Goal: Information Seeking & Learning: Learn about a topic

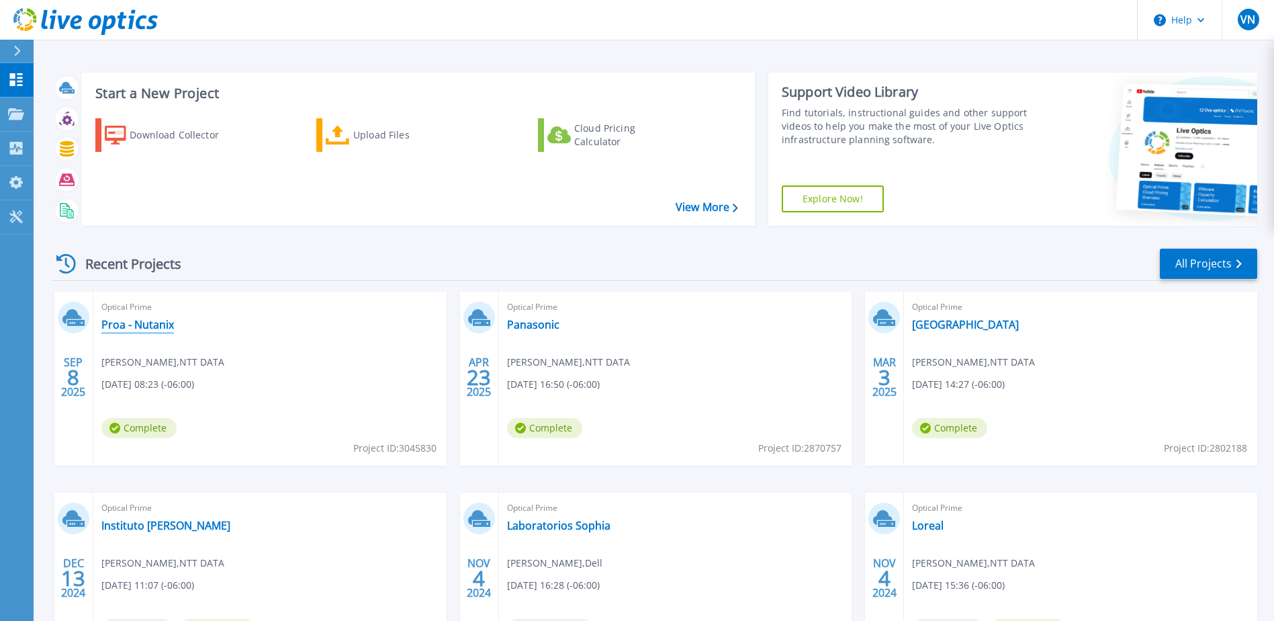
click at [146, 325] on link "Proa - Nutanix" at bounding box center [137, 324] width 73 height 13
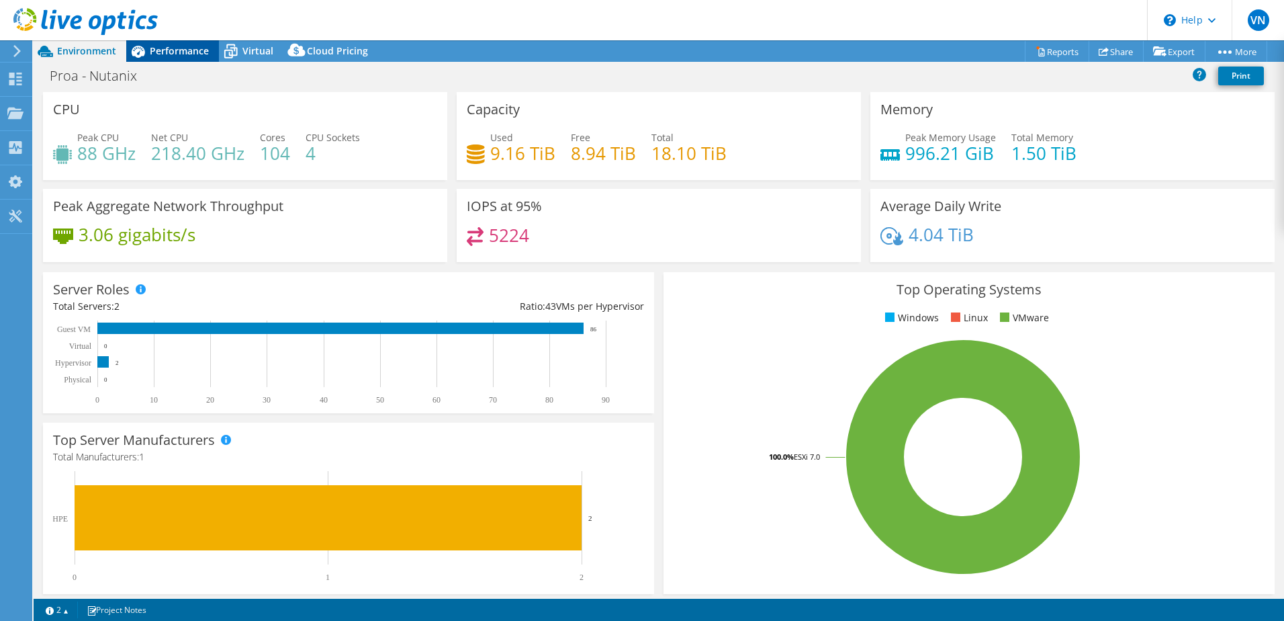
click at [187, 56] on span "Performance" at bounding box center [179, 50] width 59 height 13
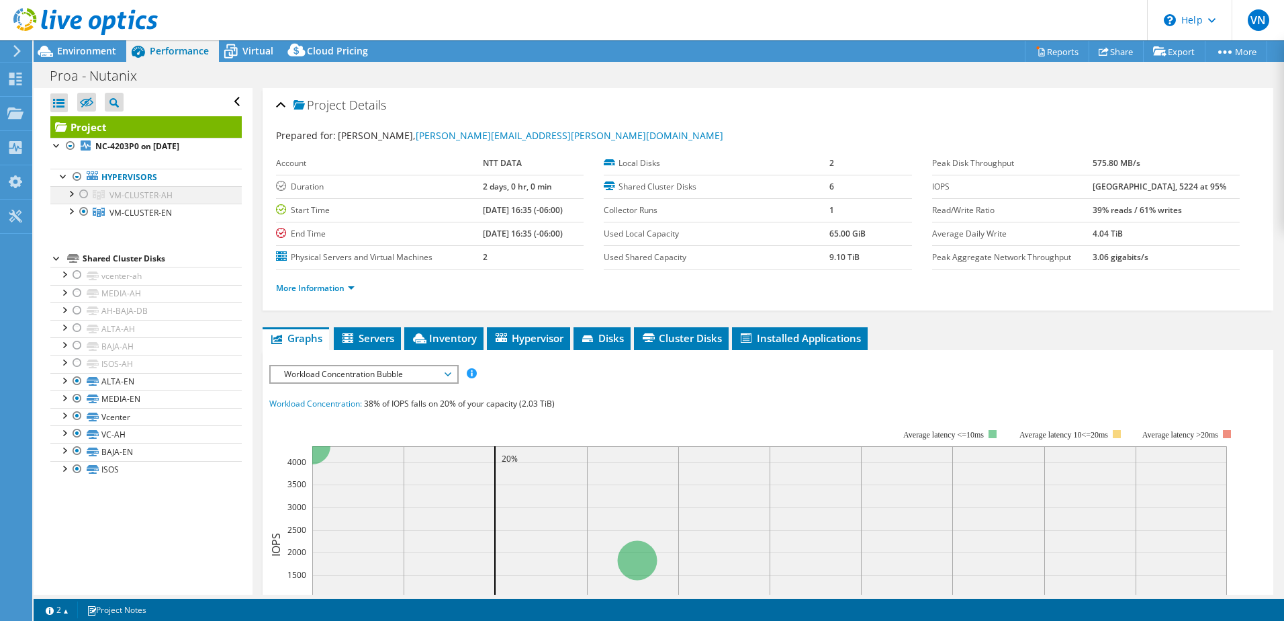
click at [84, 193] on div at bounding box center [83, 194] width 13 height 16
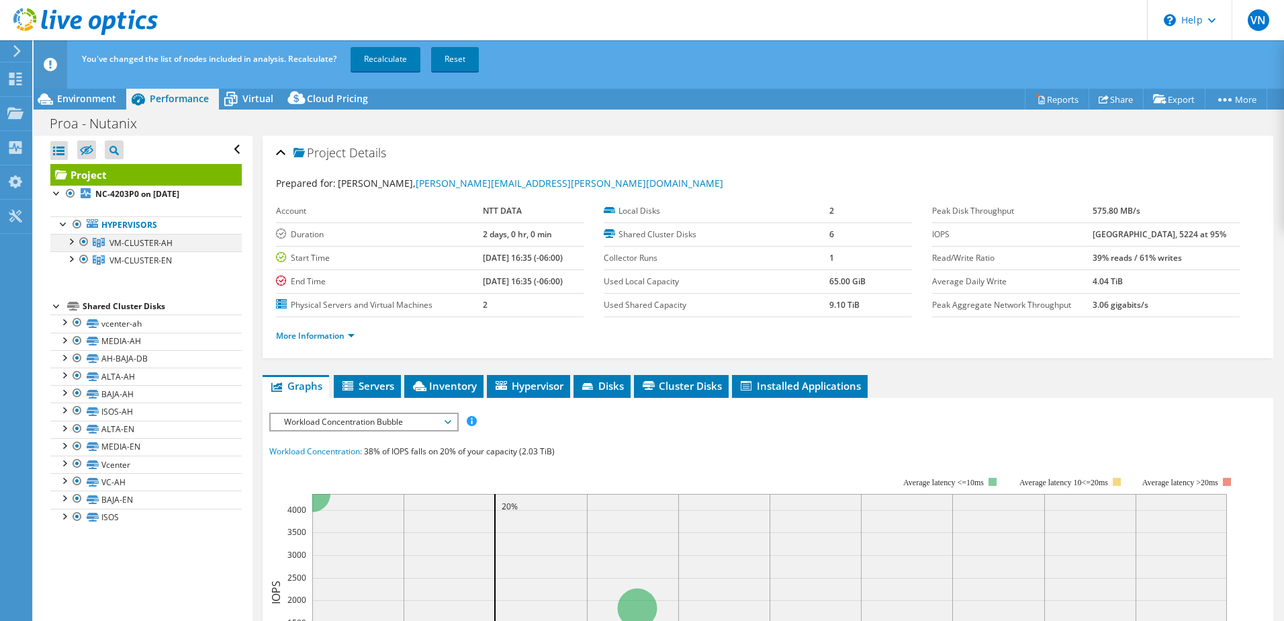
click at [72, 244] on div at bounding box center [70, 240] width 13 height 13
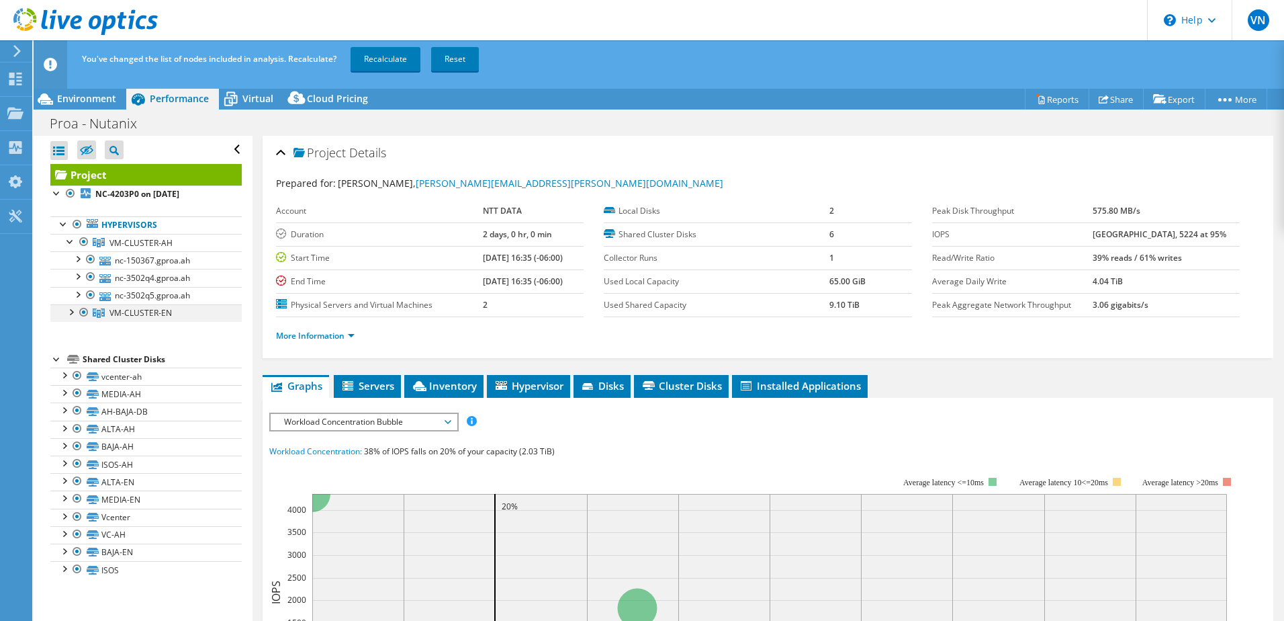
click at [67, 312] on div at bounding box center [70, 310] width 13 height 13
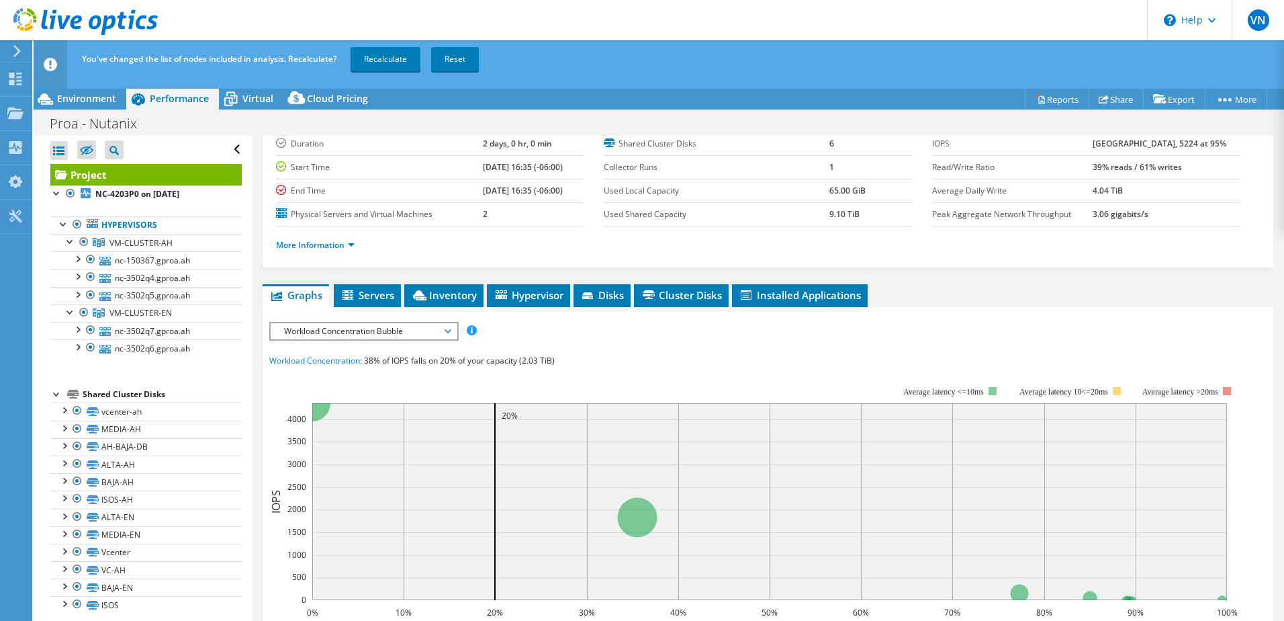
scroll to position [67, 0]
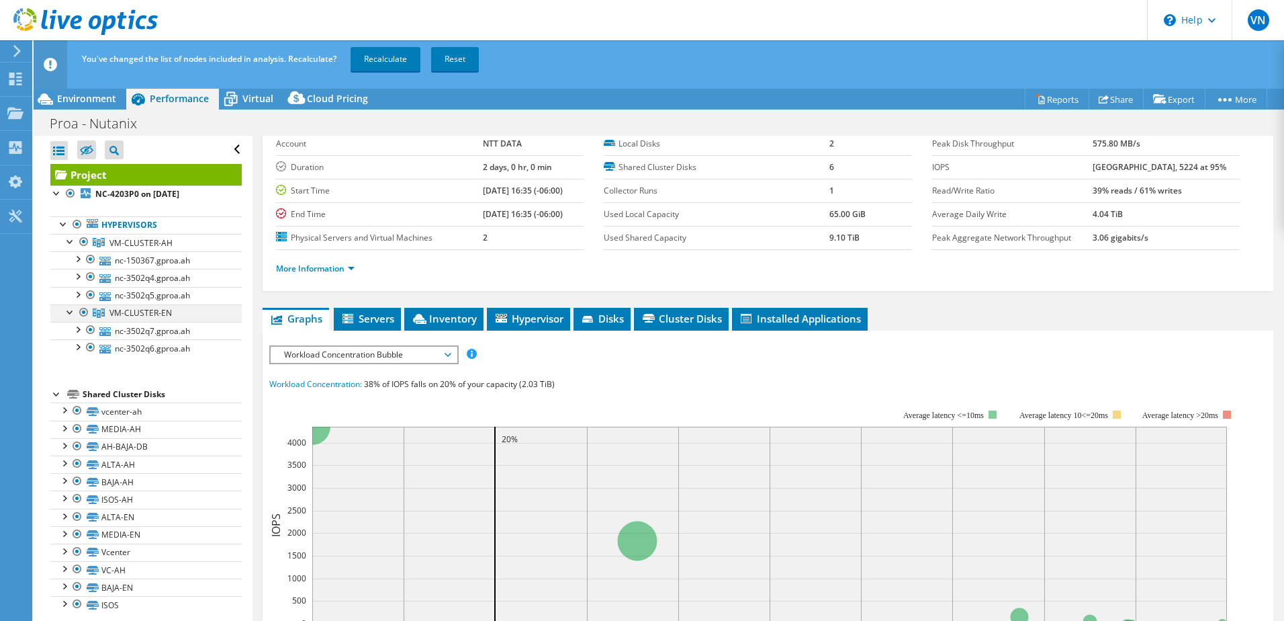
click at [85, 310] on div at bounding box center [83, 312] width 13 height 16
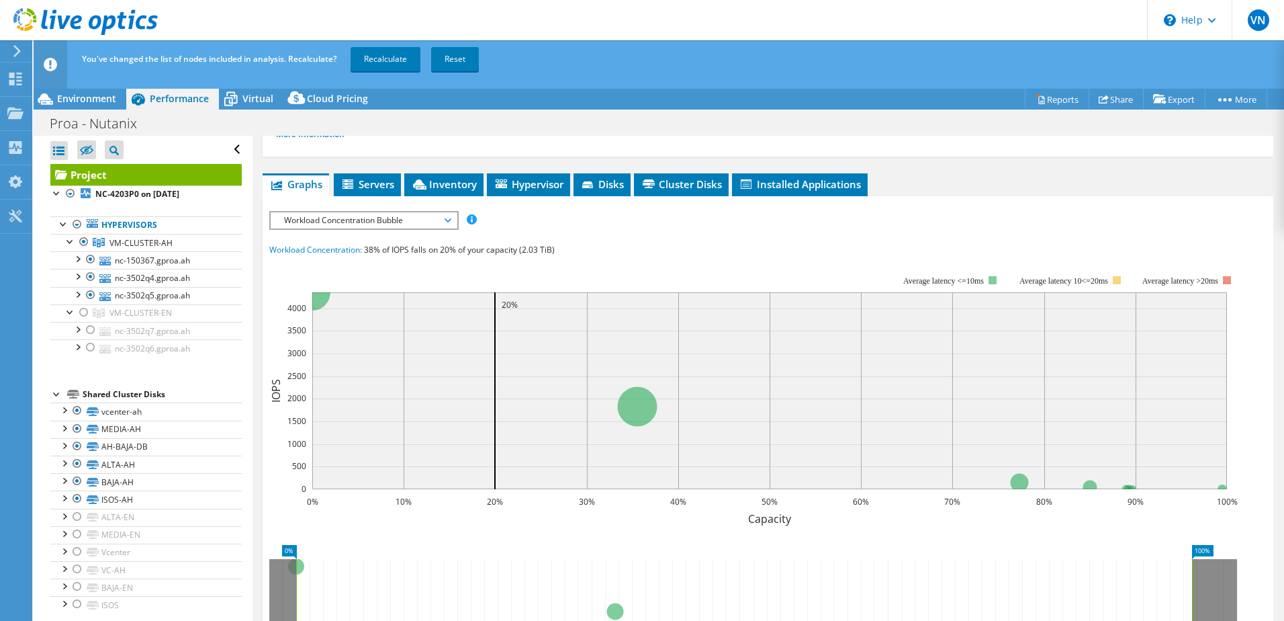
scroll to position [134, 0]
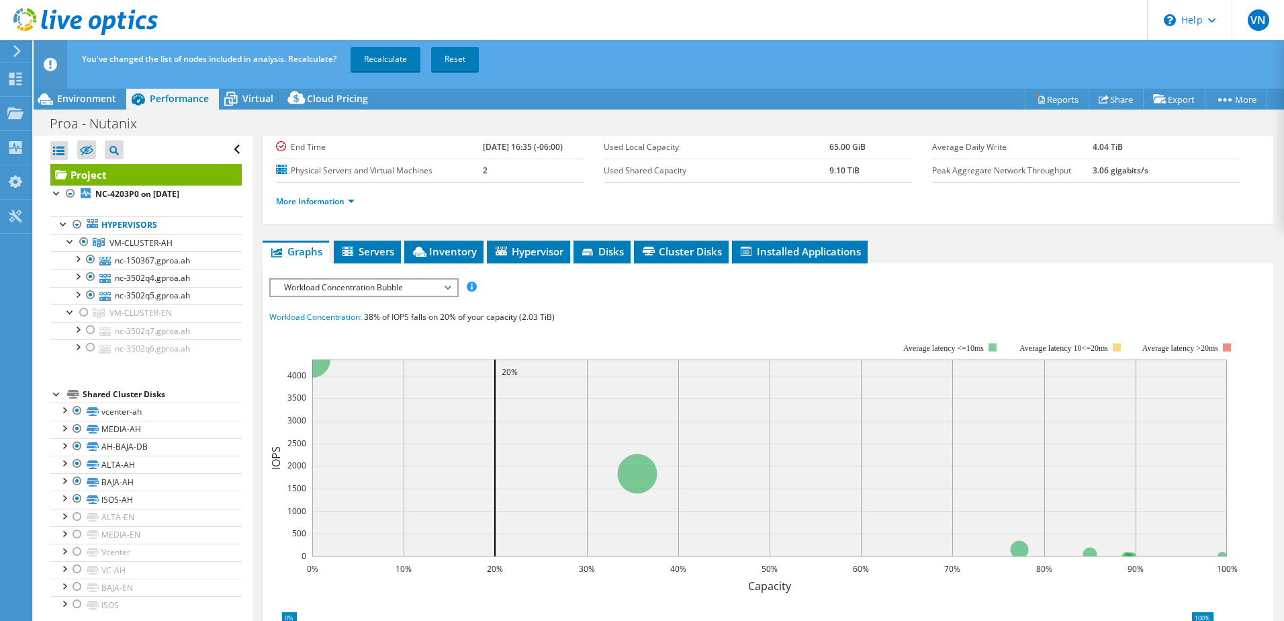
click at [406, 297] on div "IOPS Disk Throughput IO Size Latency Queue Depth CPU Percentage Memory Page Fau…" at bounding box center [767, 526] width 997 height 497
click at [402, 289] on span "Workload Concentration Bubble" at bounding box center [363, 287] width 173 height 16
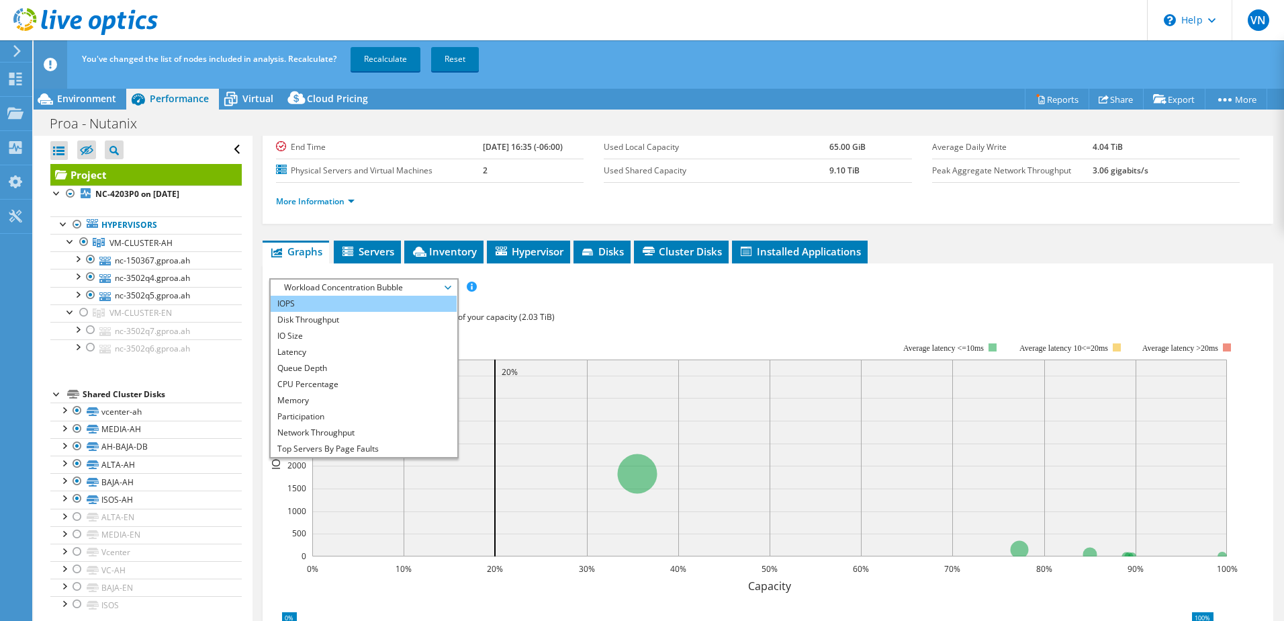
click at [303, 304] on li "IOPS" at bounding box center [364, 303] width 186 height 16
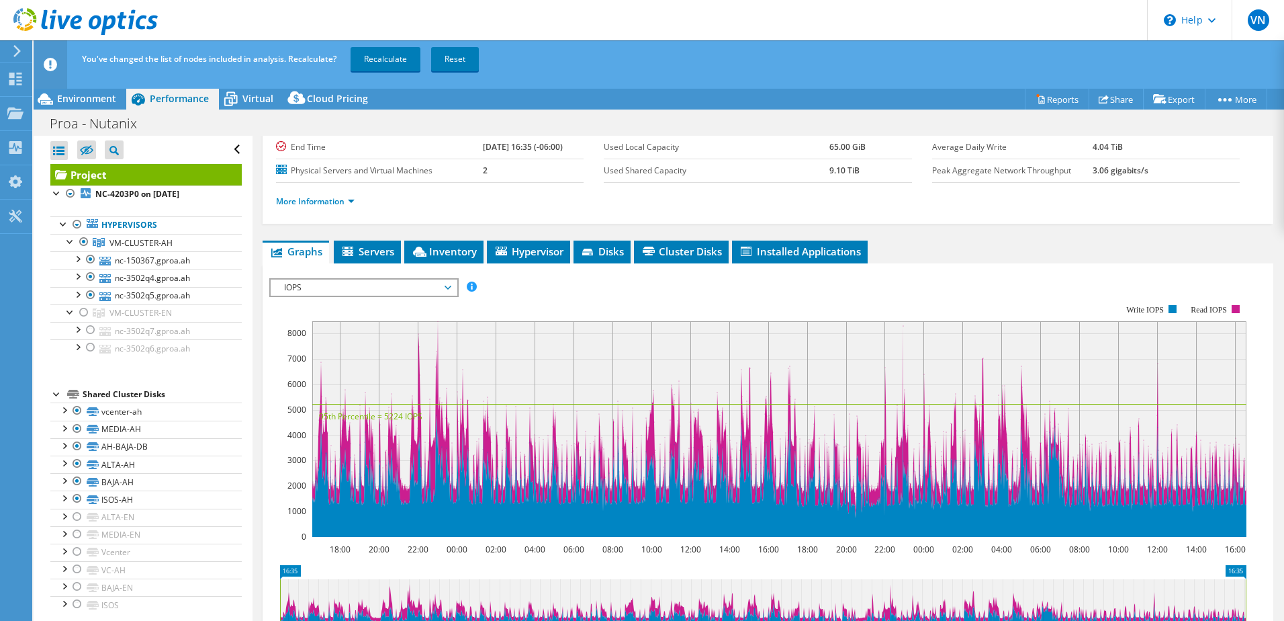
click at [361, 291] on span "IOPS" at bounding box center [363, 287] width 173 height 16
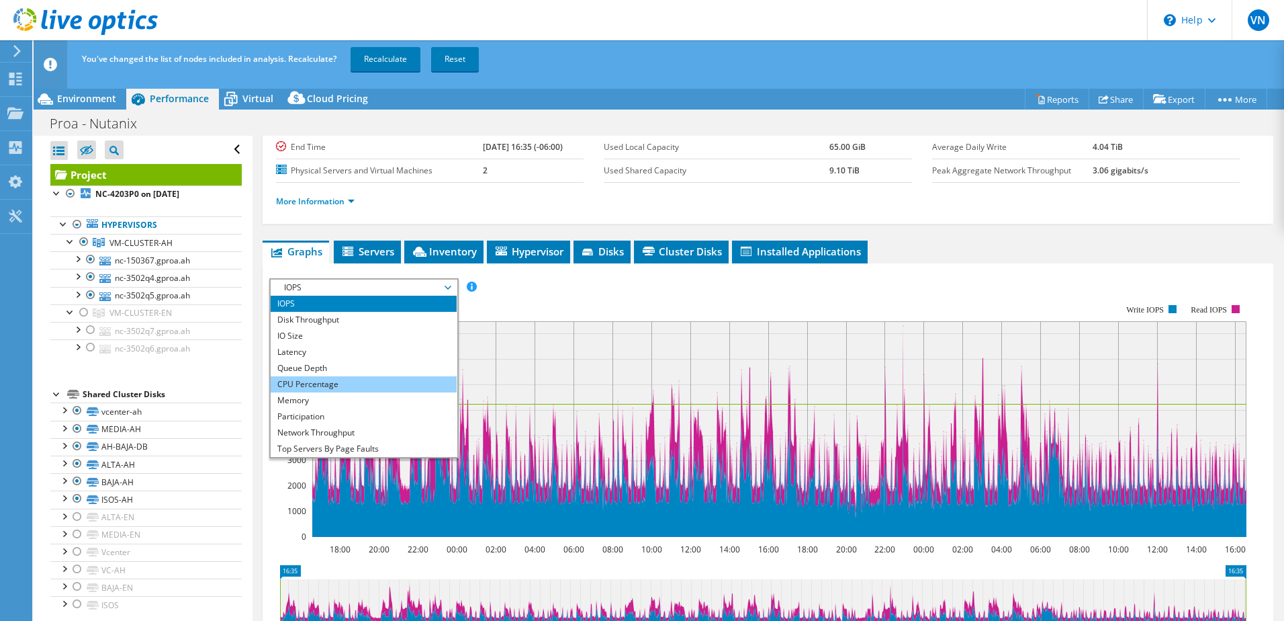
click at [311, 383] on li "CPU Percentage" at bounding box center [364, 384] width 186 height 16
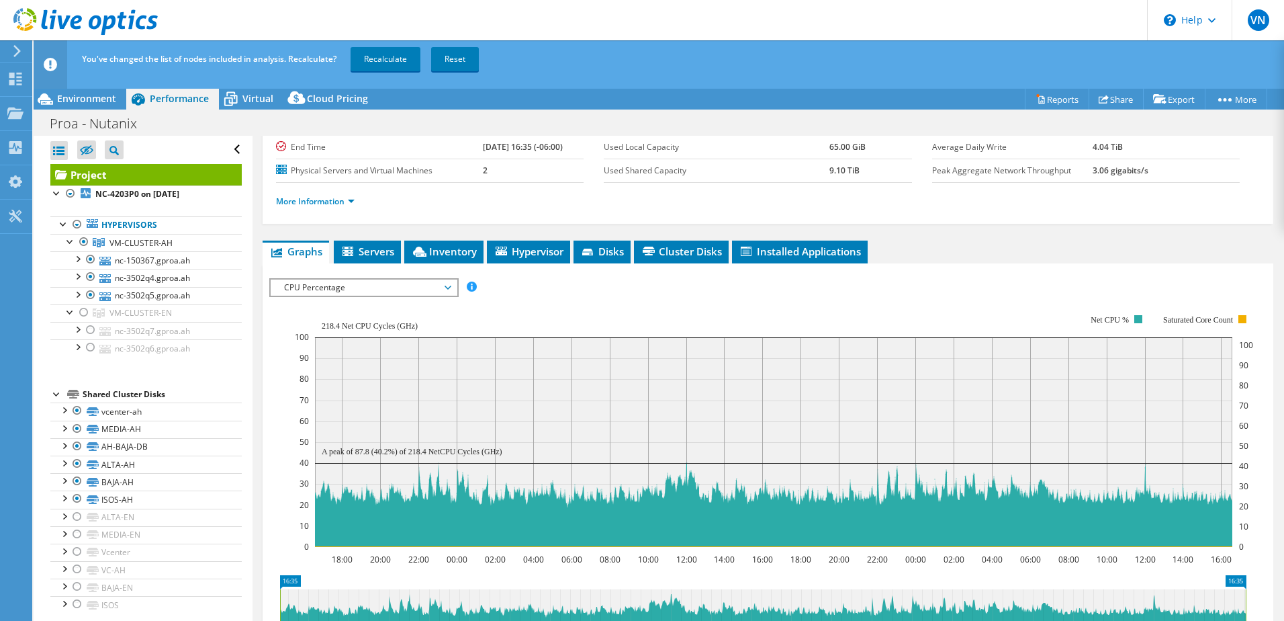
click at [295, 285] on span "CPU Percentage" at bounding box center [363, 287] width 173 height 16
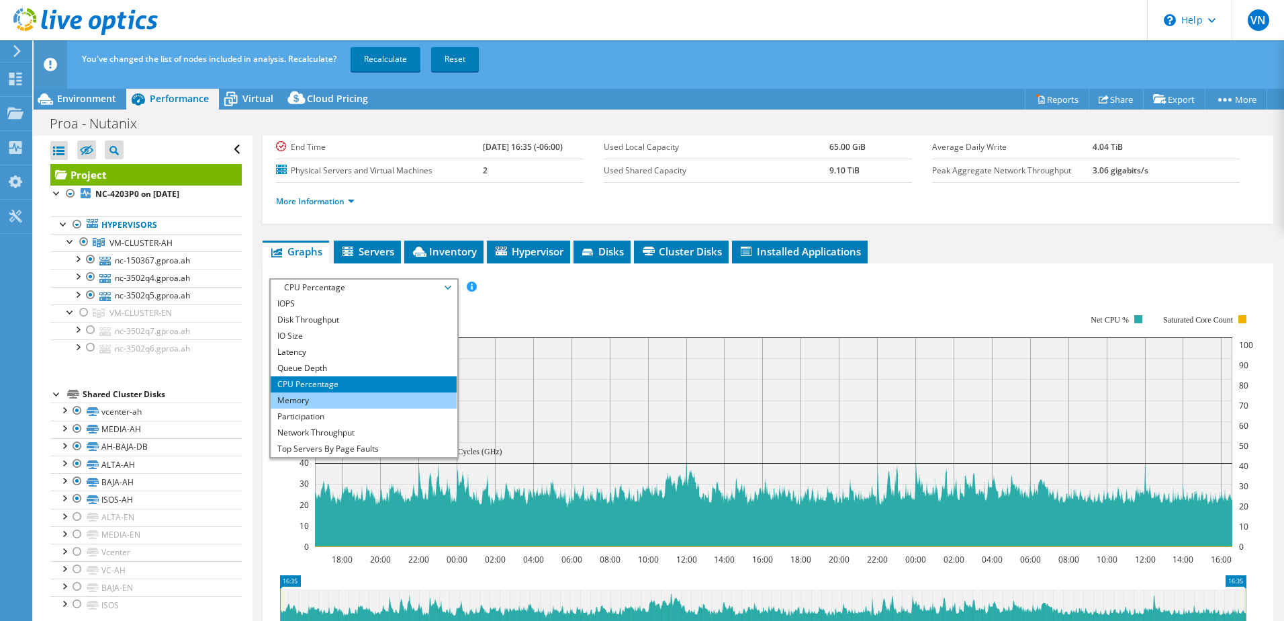
click at [307, 398] on li "Memory" at bounding box center [364, 400] width 186 height 16
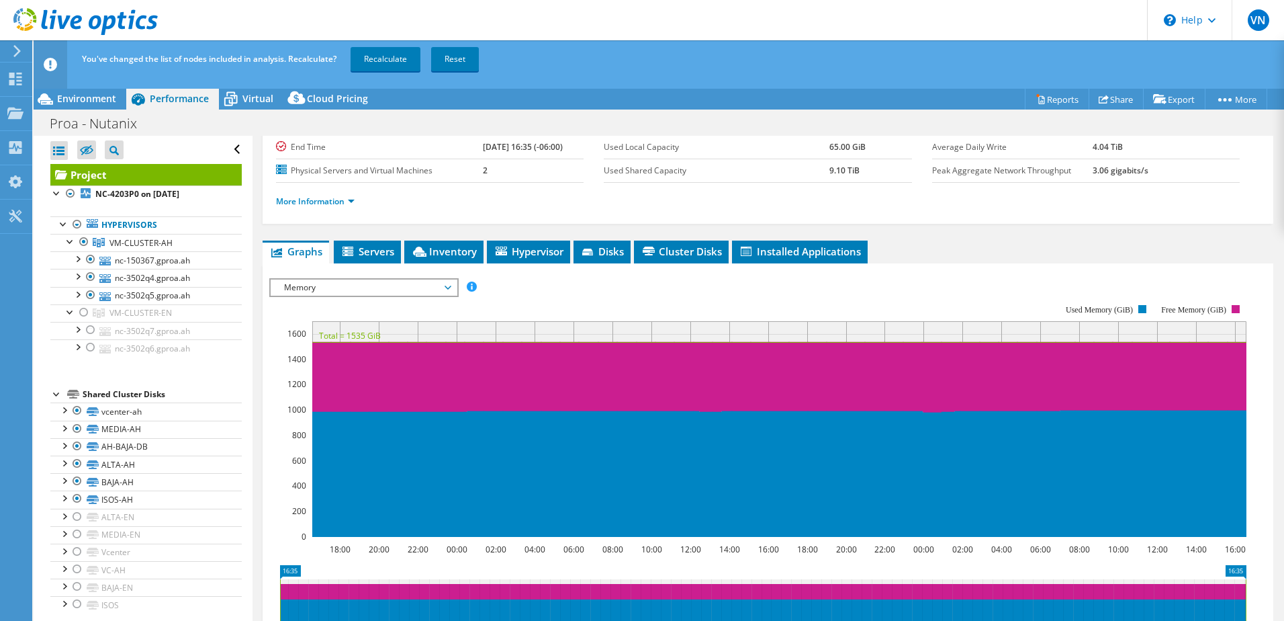
click at [329, 291] on span "Memory" at bounding box center [363, 287] width 173 height 16
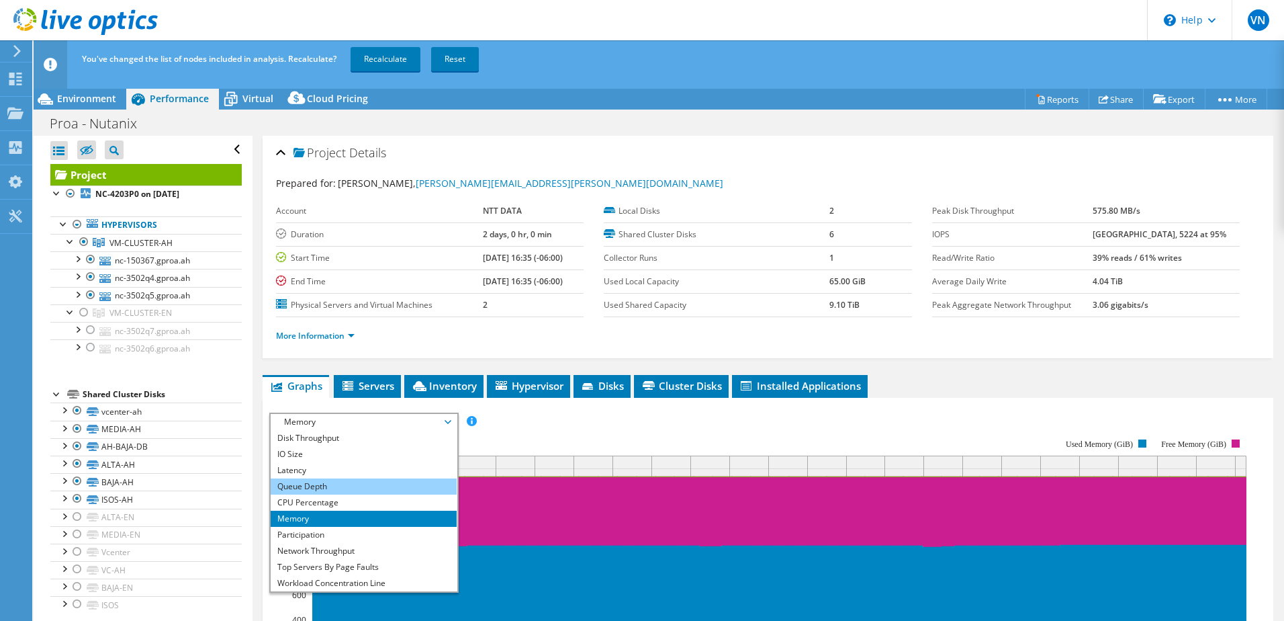
scroll to position [0, 0]
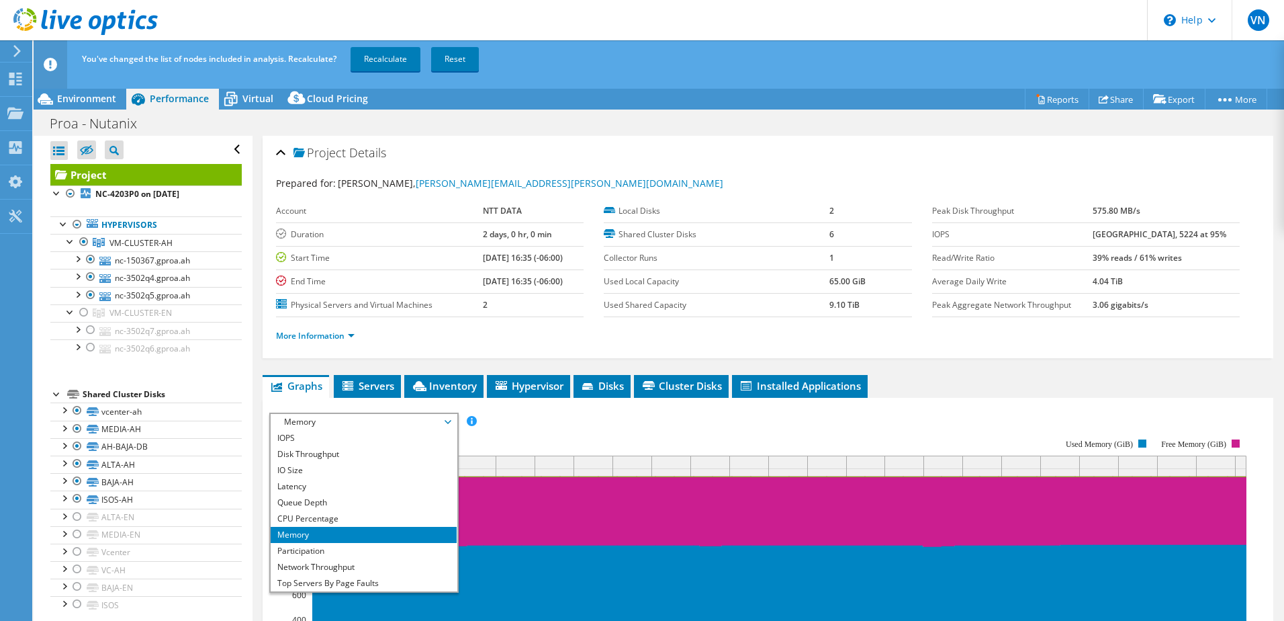
click at [706, 438] on rect at bounding box center [757, 554] width 977 height 269
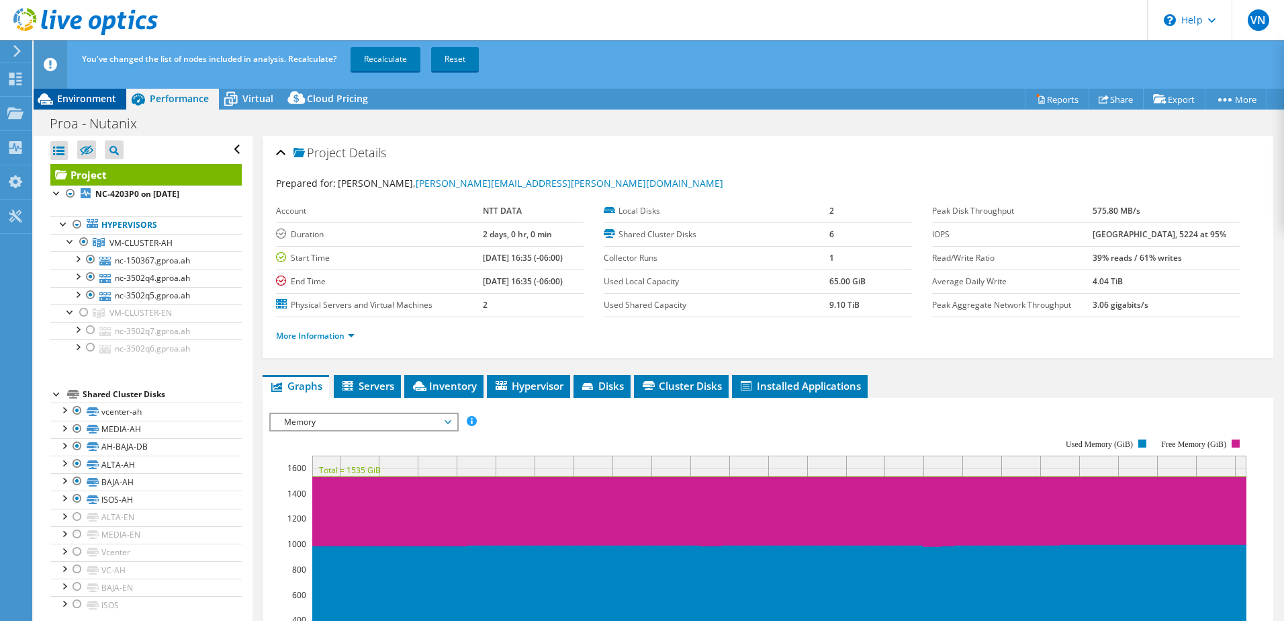
click at [86, 103] on span "Environment" at bounding box center [86, 98] width 59 height 13
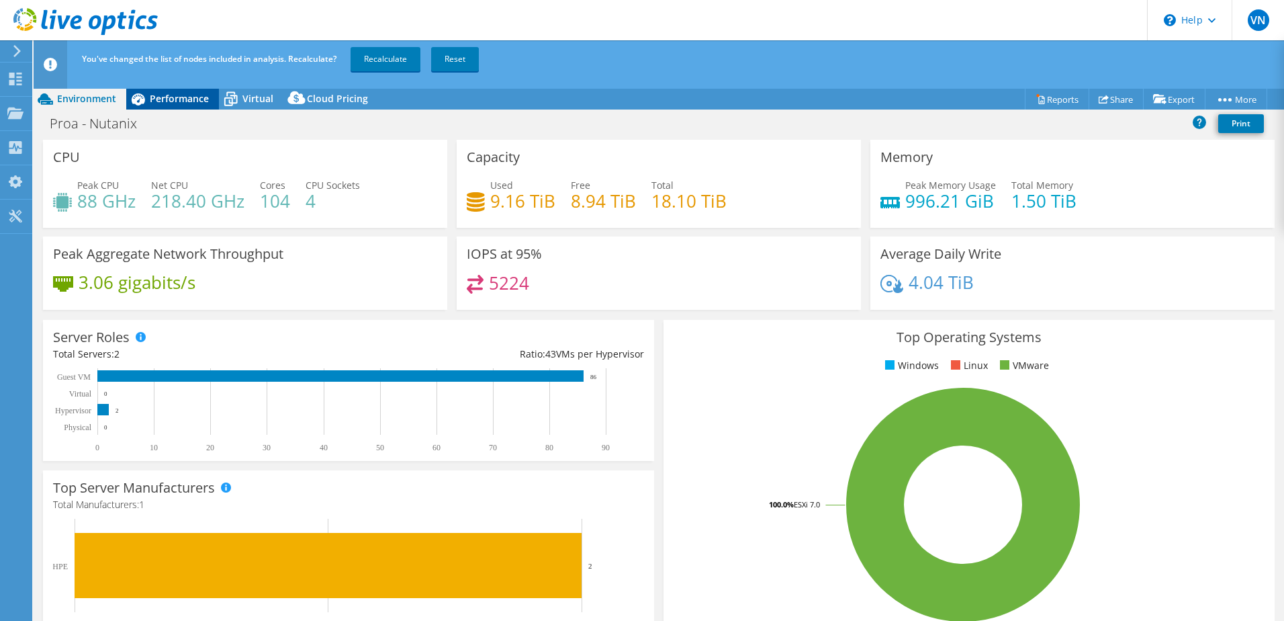
click at [199, 103] on span "Performance" at bounding box center [179, 98] width 59 height 13
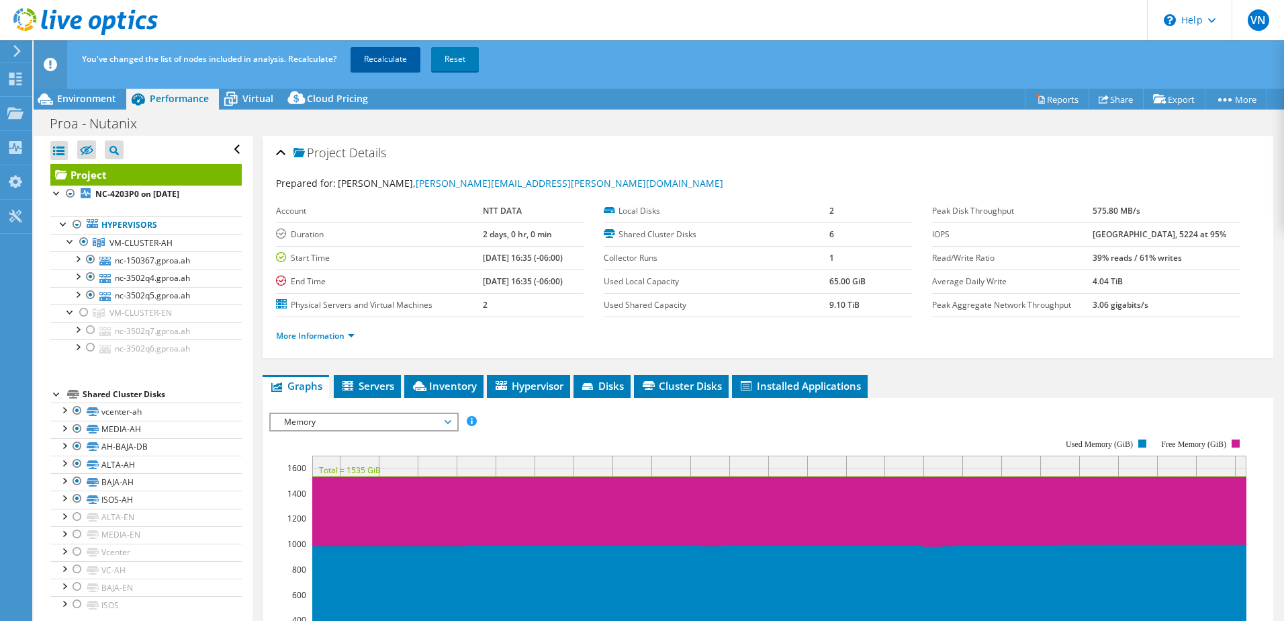
click at [390, 56] on link "Recalculate" at bounding box center [386, 59] width 70 height 24
